Goal: Task Accomplishment & Management: Use online tool/utility

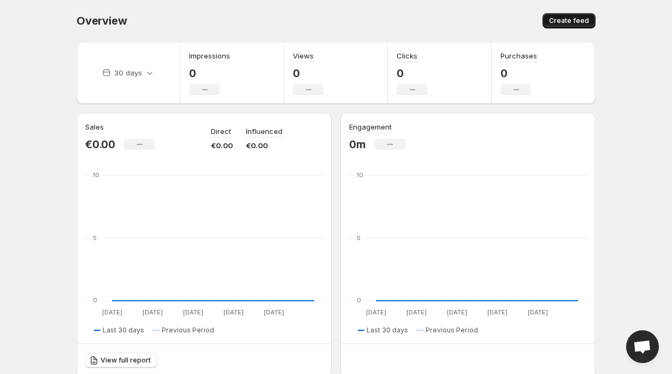
click at [559, 22] on span "Create feed" at bounding box center [569, 20] width 40 height 9
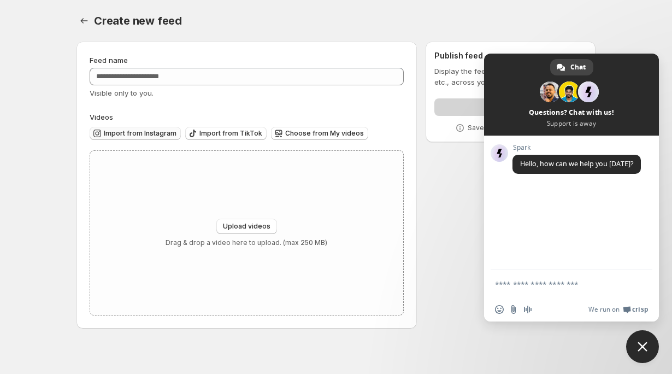
click at [147, 134] on span "Import from Instagram" at bounding box center [140, 133] width 73 height 9
